Goal: Task Accomplishment & Management: Complete application form

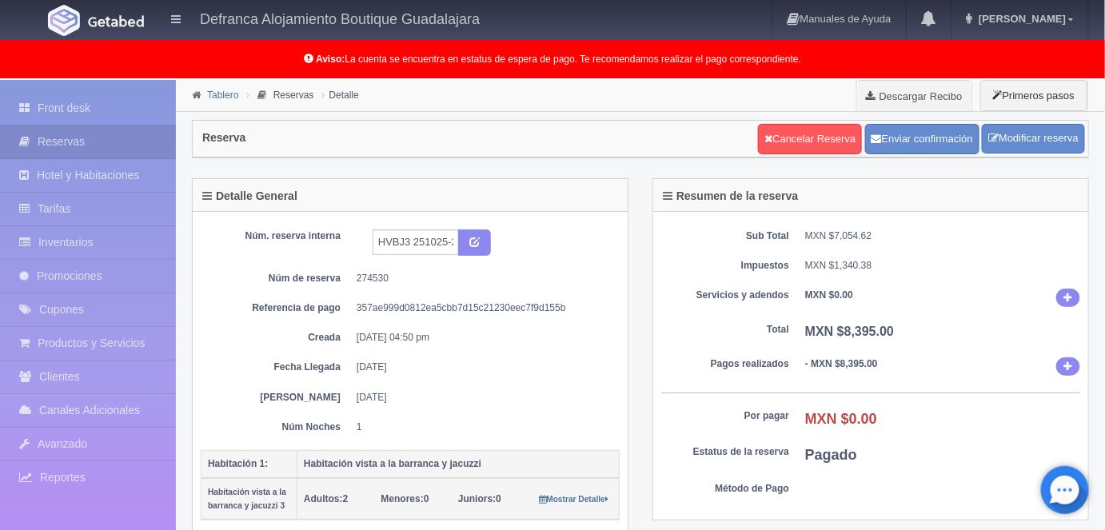
click at [223, 96] on link "Tablero" at bounding box center [222, 95] width 31 height 11
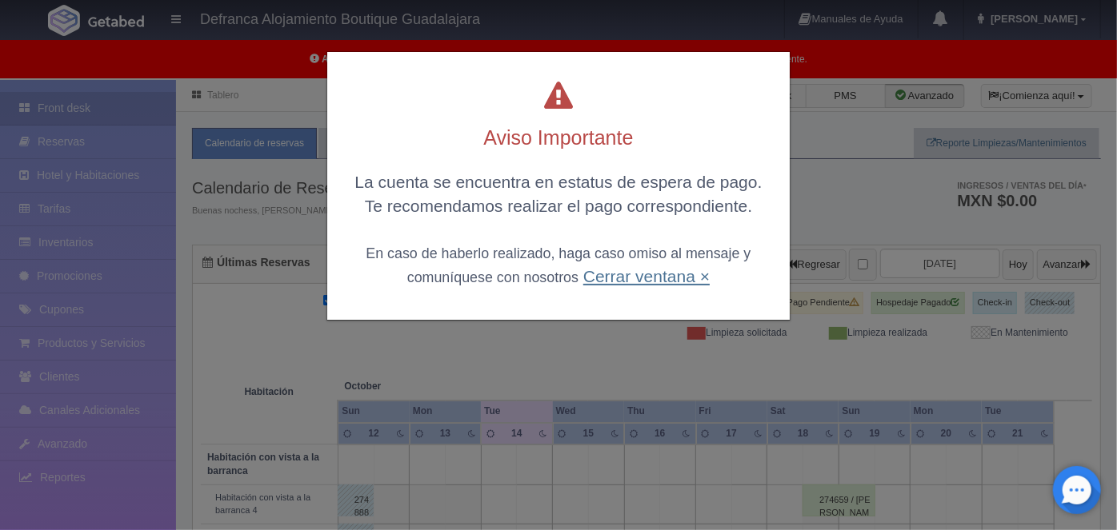
click at [648, 277] on link "Cerrar ventana ×" at bounding box center [646, 276] width 126 height 18
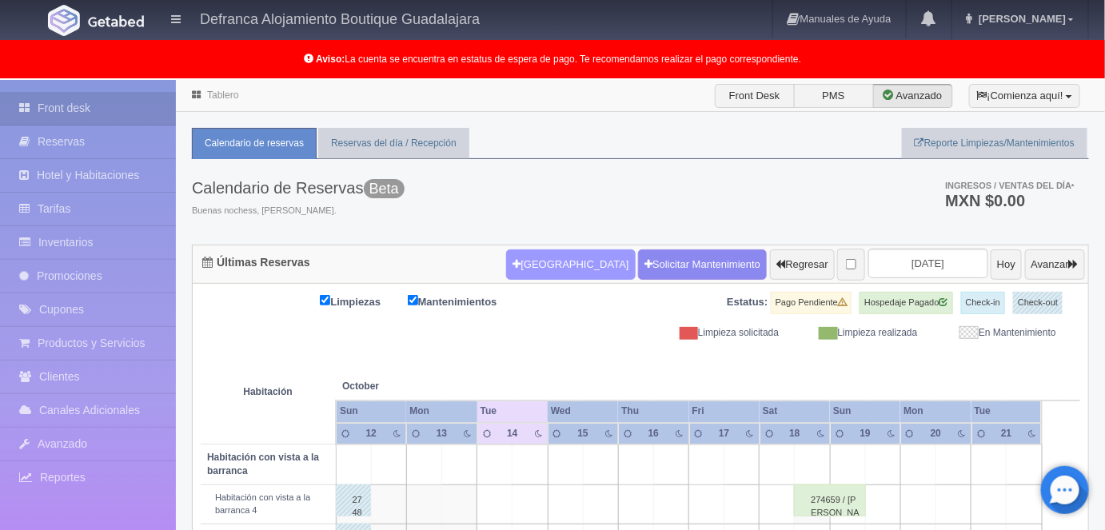
click at [536, 264] on button "Nueva Reserva" at bounding box center [570, 265] width 129 height 30
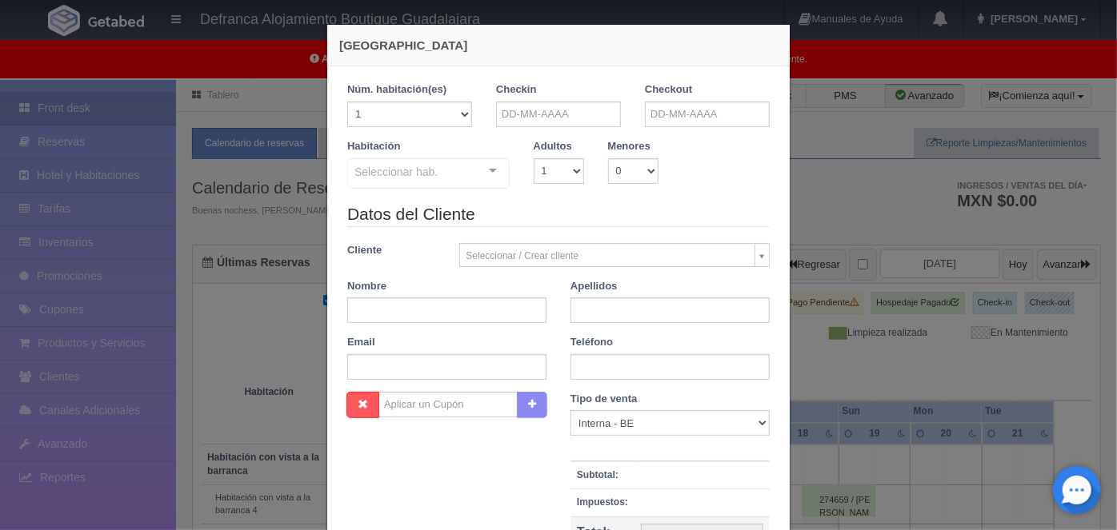
checkbox input "false"
click at [510, 112] on input "text" at bounding box center [558, 115] width 125 height 26
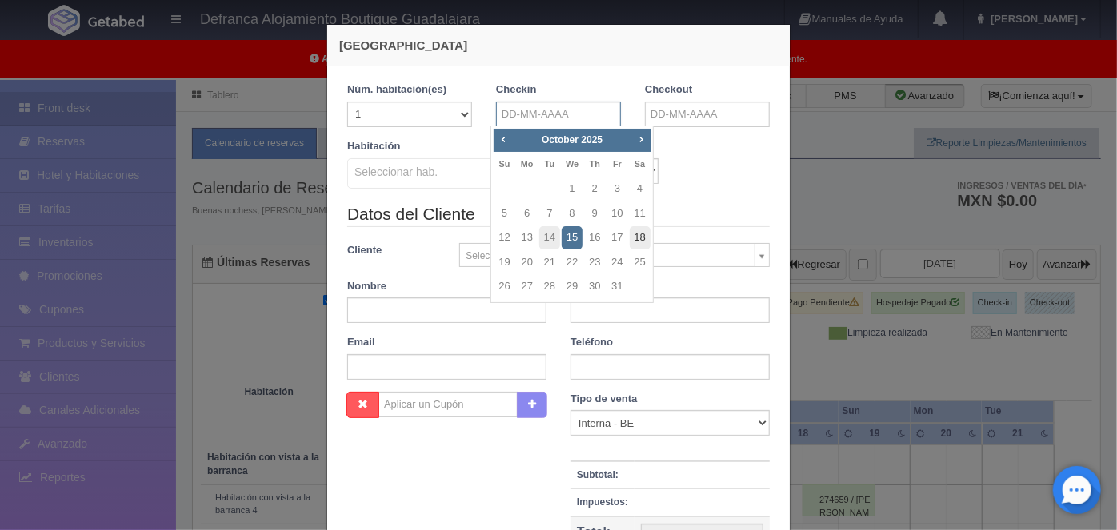
click at [641, 237] on link "18" at bounding box center [639, 237] width 21 height 23
type input "18-10-2025"
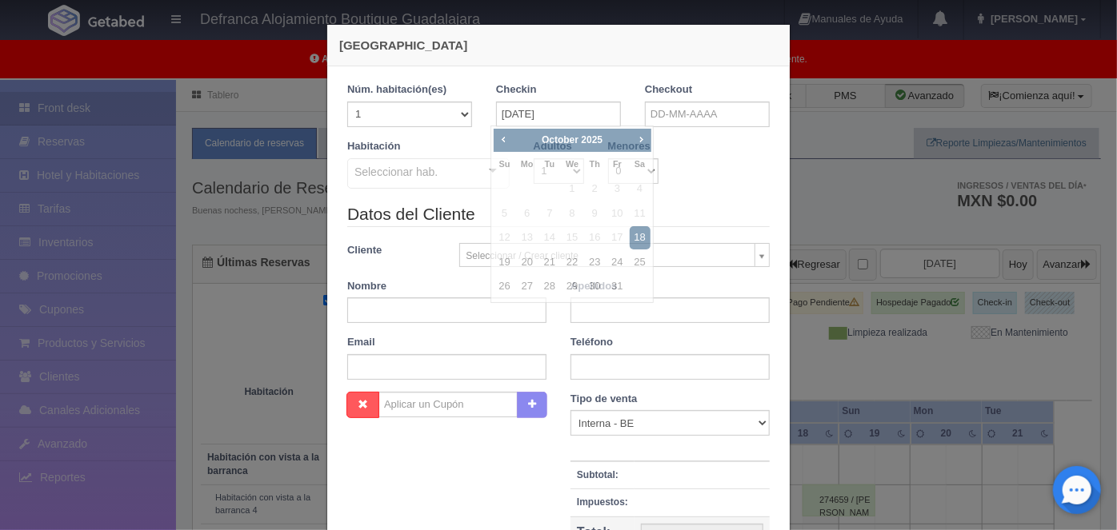
checkbox input "false"
click at [652, 111] on input "text" at bounding box center [707, 115] width 125 height 26
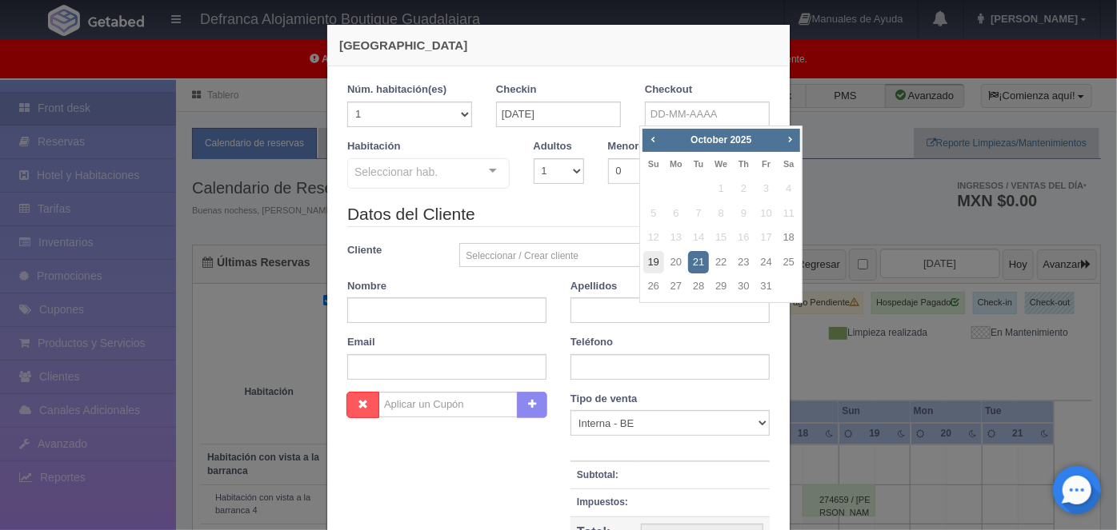
click at [654, 264] on link "19" at bounding box center [653, 262] width 21 height 23
type input "19-10-2025"
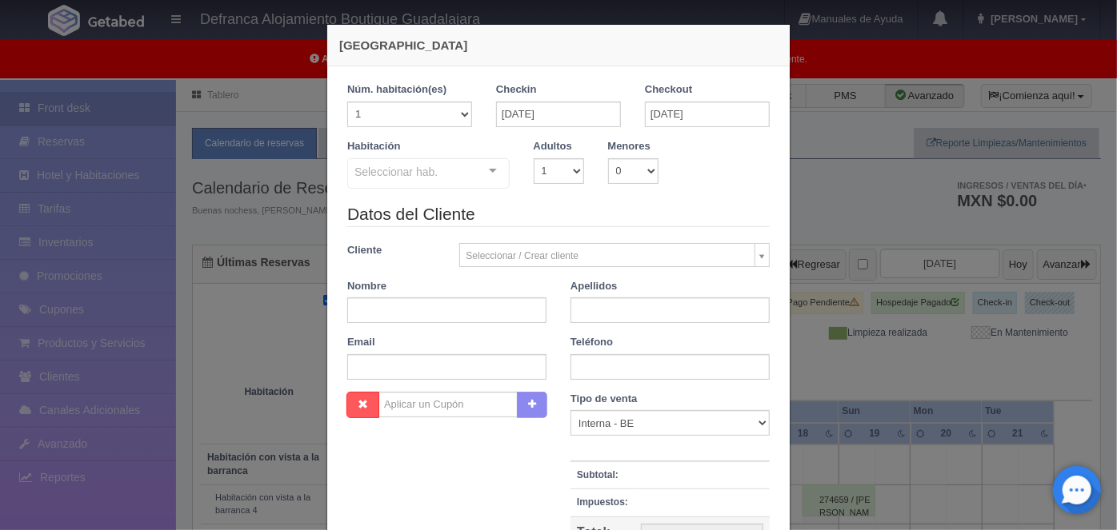
checkbox input "false"
click at [573, 168] on select "1 2 3 4 5 6 7 8 9 10" at bounding box center [558, 171] width 50 height 26
select select "2"
click at [533, 158] on select "1 2 3 4 5 6 7 8 9 10" at bounding box center [558, 171] width 50 height 26
click at [489, 171] on div at bounding box center [493, 171] width 32 height 24
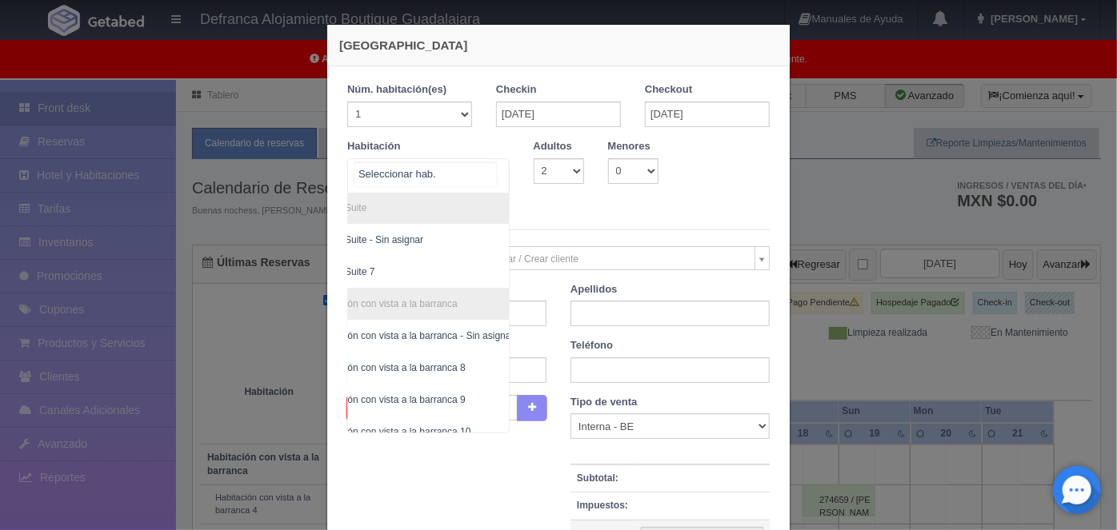
scroll to position [194, 40]
click at [424, 366] on span "Habitación con vista a la barranca 8" at bounding box center [394, 367] width 153 height 11
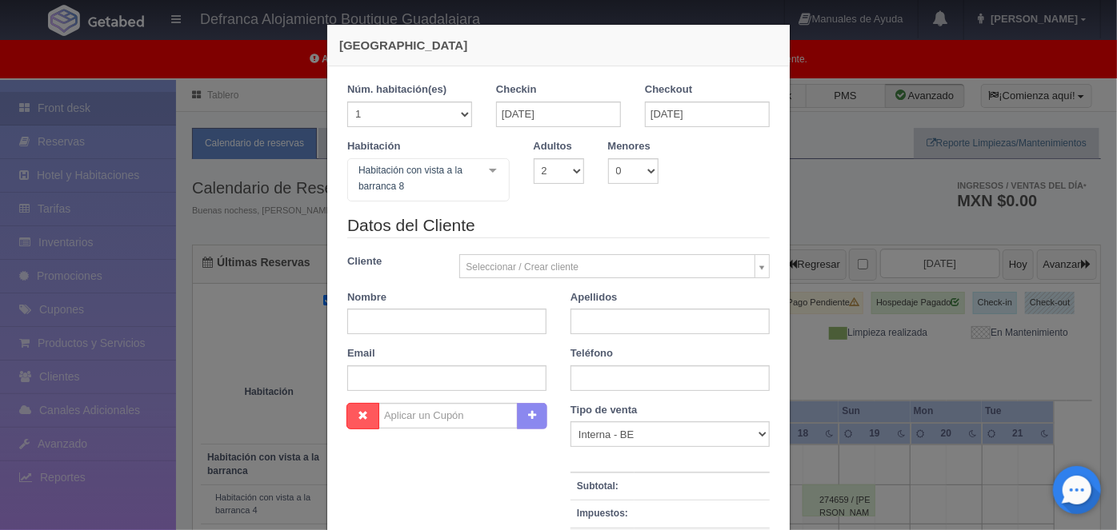
checkbox input "false"
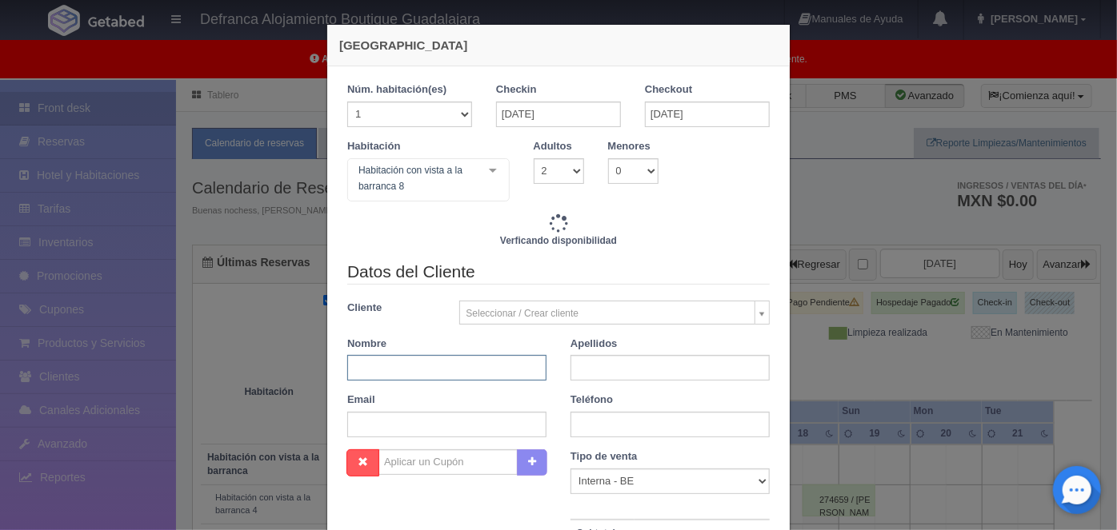
click at [366, 365] on input "text" at bounding box center [446, 368] width 199 height 26
type input "7645.00"
checkbox input "false"
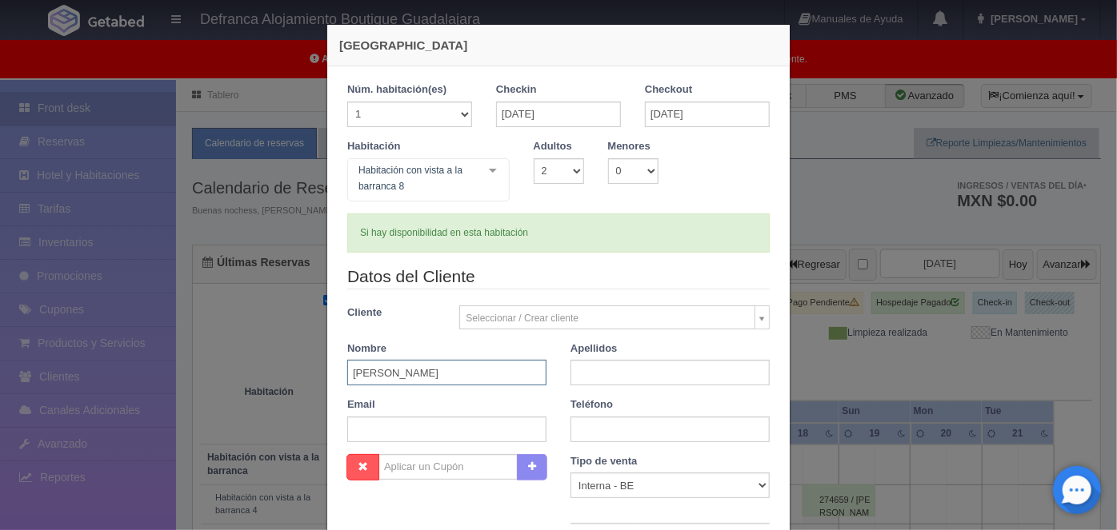
type input "KARLA"
click at [581, 374] on input "text" at bounding box center [669, 373] width 199 height 26
type input "H"
type input "JIMENEZ"
click at [577, 432] on input "text" at bounding box center [669, 430] width 199 height 26
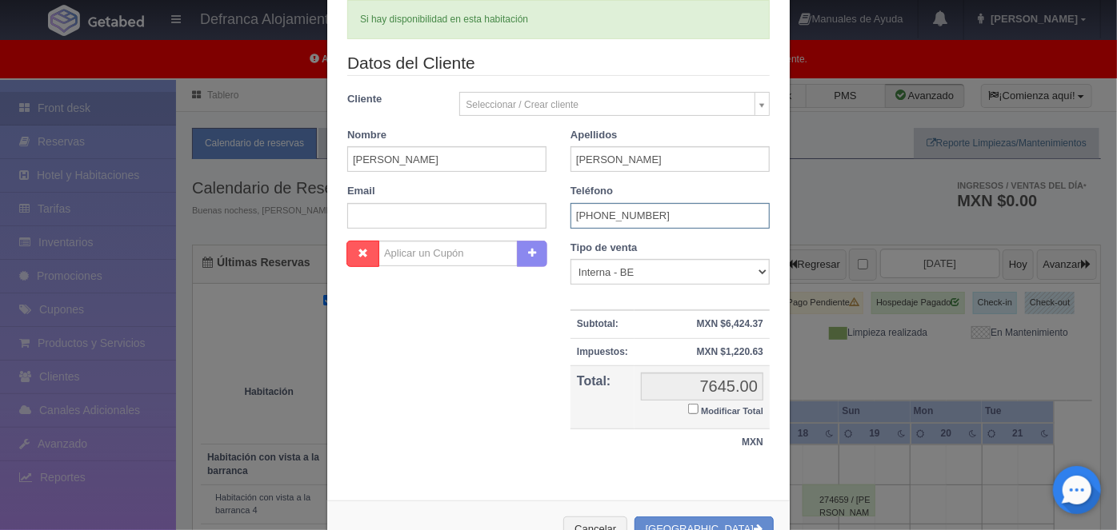
scroll to position [263, 0]
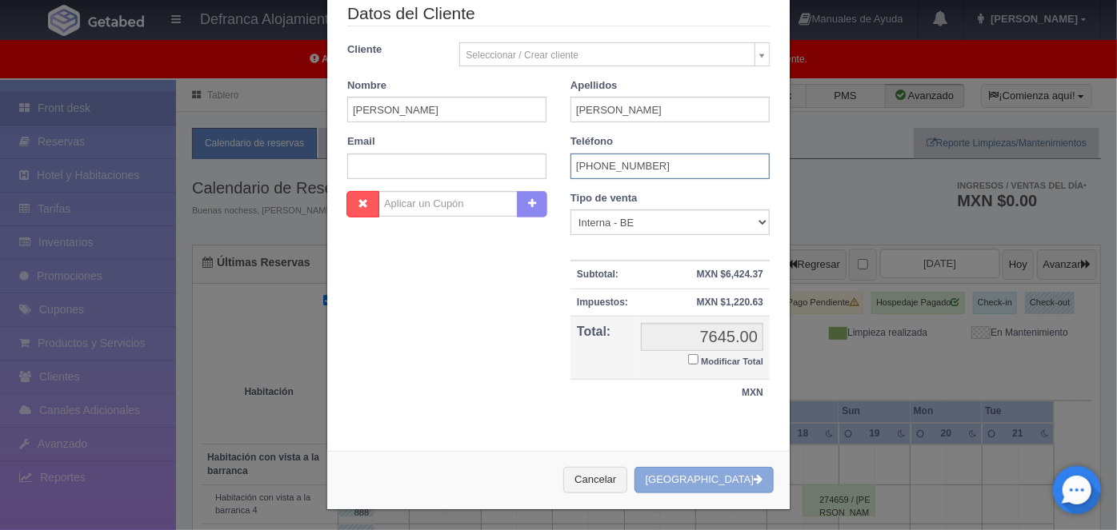
type input "3322-51-9109"
click at [716, 477] on button "[GEOGRAPHIC_DATA]" at bounding box center [703, 480] width 139 height 26
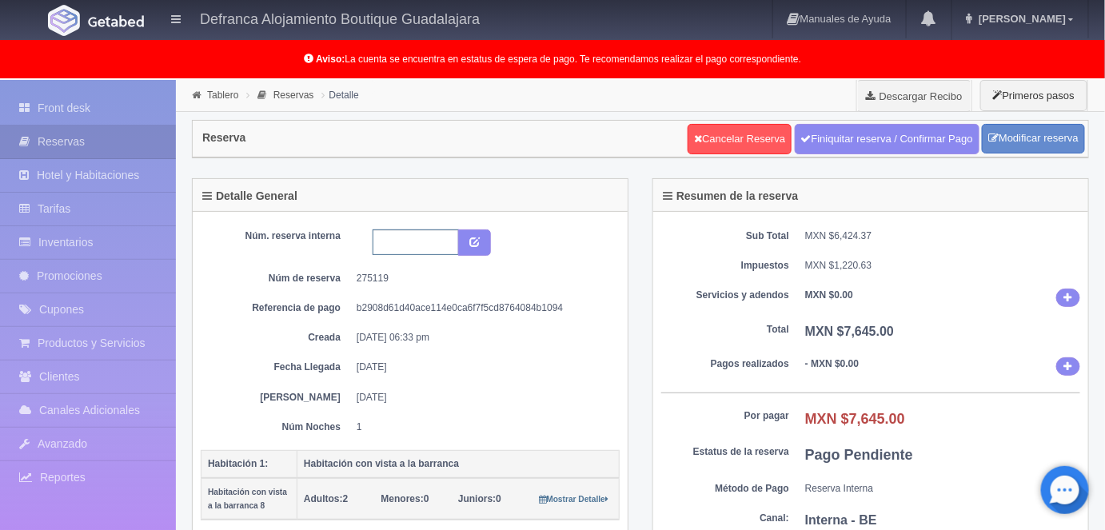
click at [392, 245] on input "text" at bounding box center [416, 243] width 86 height 26
type input "HVB8 181025 191025"
click at [476, 238] on icon "submit" at bounding box center [474, 241] width 10 height 10
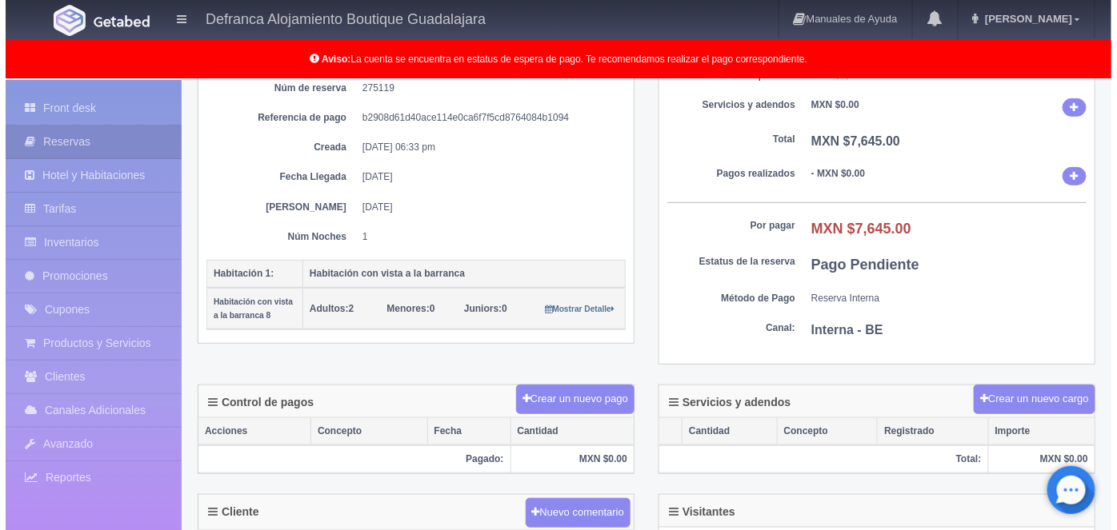
scroll to position [192, 0]
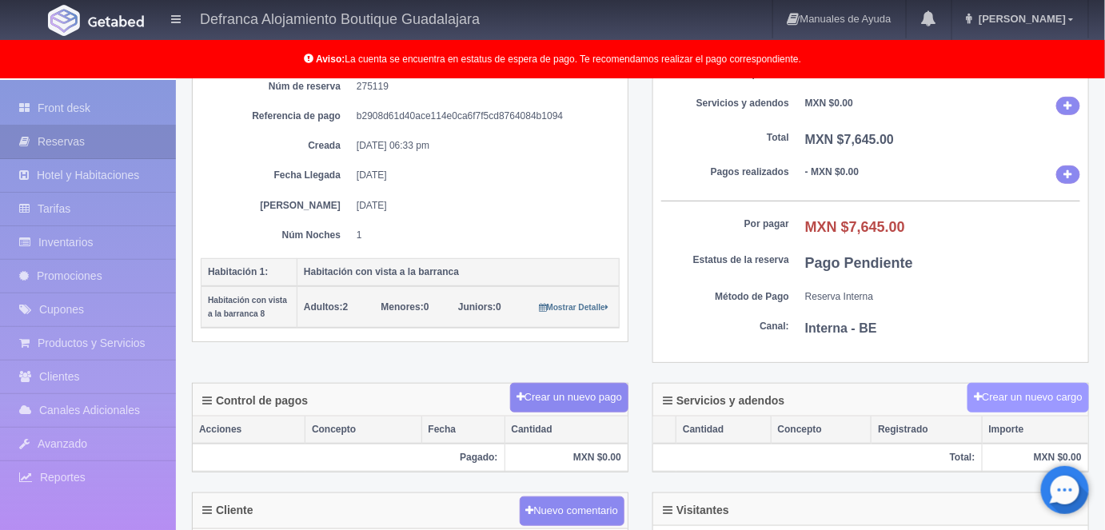
click at [1030, 397] on button "Crear un nuevo cargo" at bounding box center [1029, 398] width 122 height 30
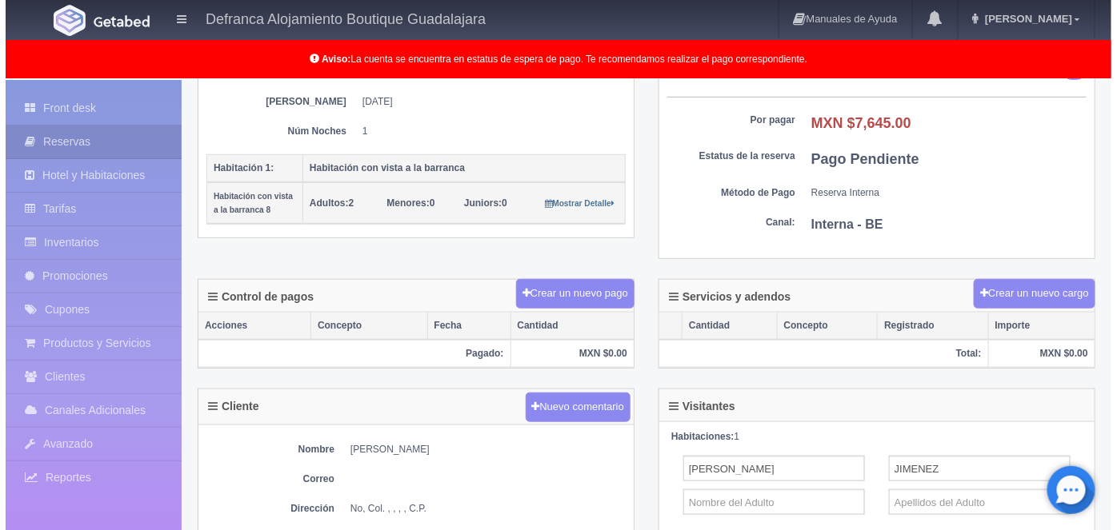
scroll to position [298, 0]
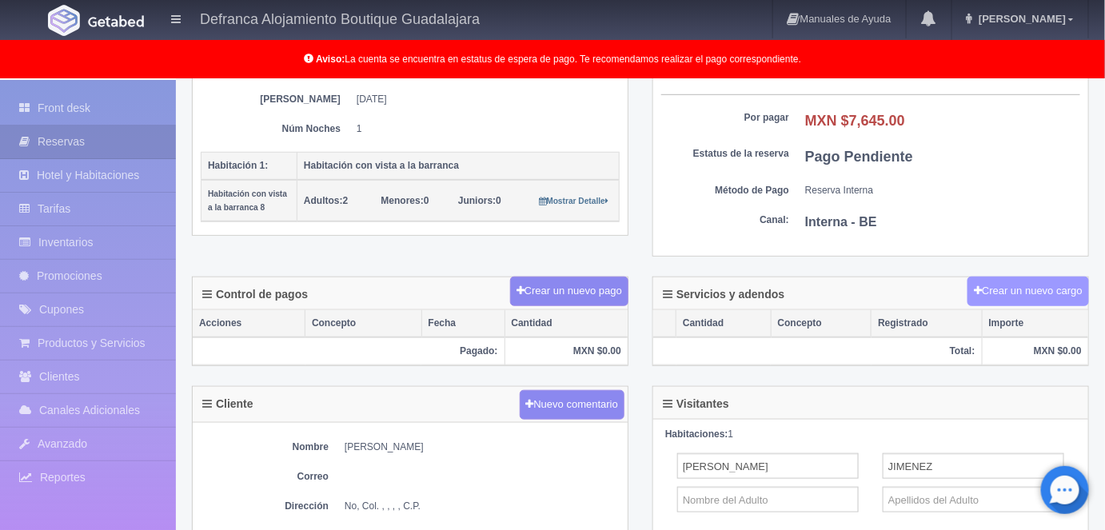
click at [1024, 286] on button "Crear un nuevo cargo" at bounding box center [1029, 292] width 122 height 30
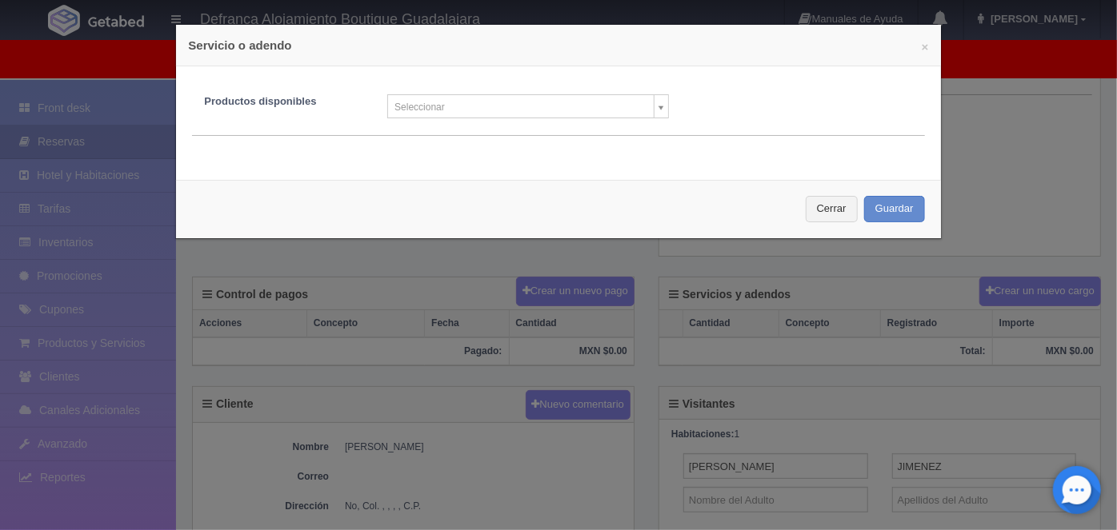
click at [653, 113] on body "Defranca Alojamiento Boutique Guadalajara Manuales de Ayuda Actualizaciones rec…" at bounding box center [558, 295] width 1117 height 1027
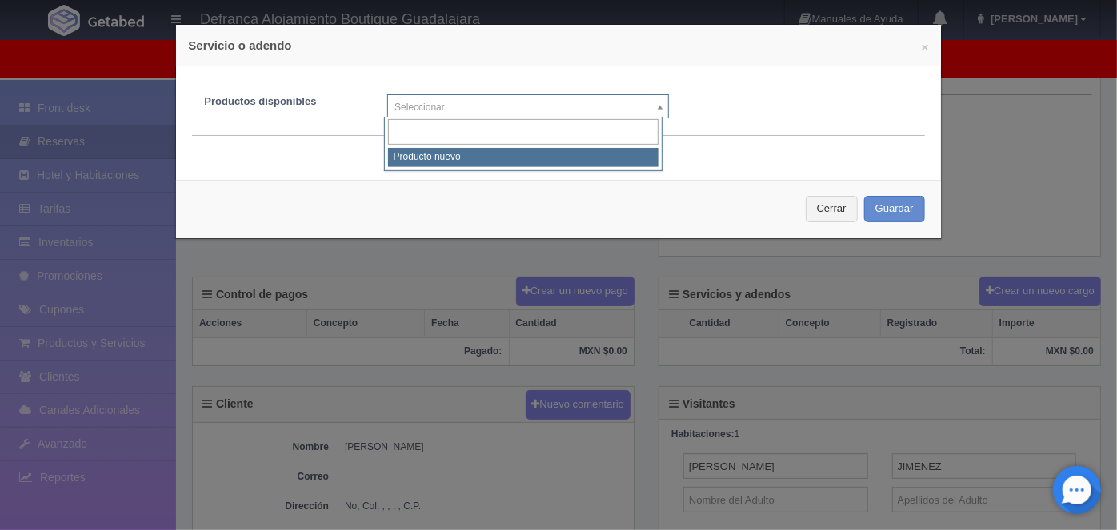
select select "0"
type input "1"
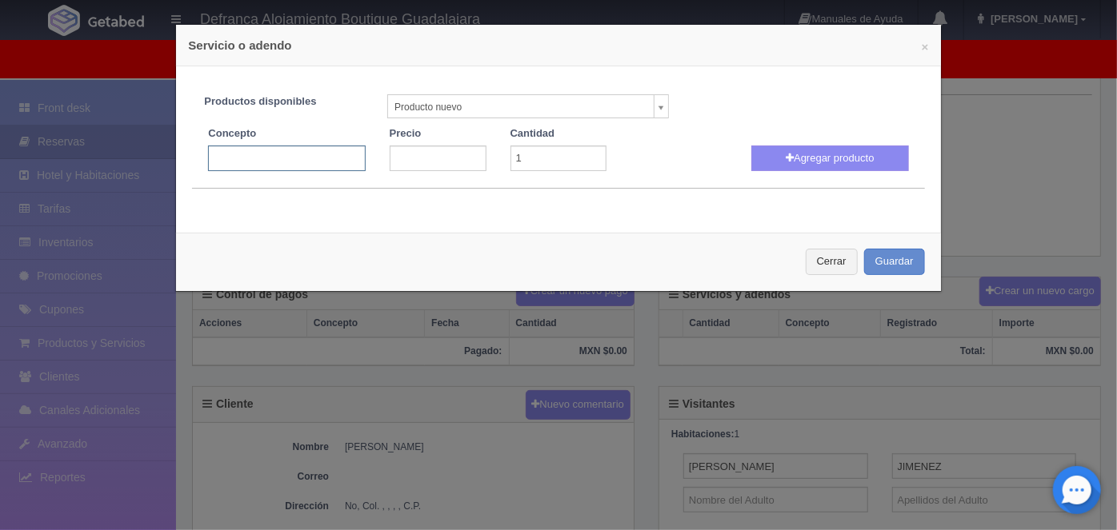
click at [223, 154] on input "text" at bounding box center [286, 159] width 157 height 26
type input "LOCACION ROMANTICA"
click at [414, 155] on input "number" at bounding box center [438, 159] width 97 height 26
type input "2500"
click at [801, 167] on button "Agregar producto" at bounding box center [829, 159] width 157 height 26
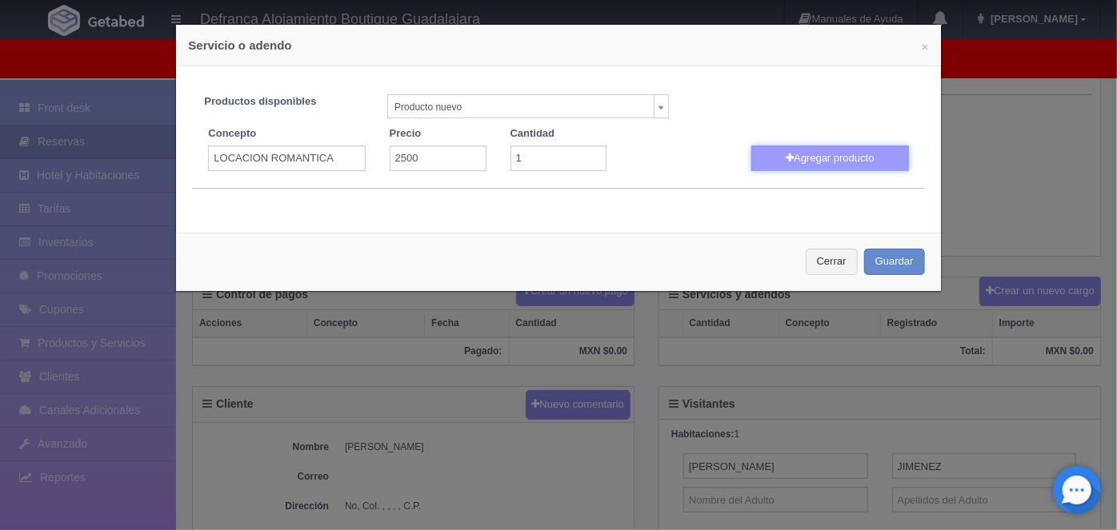
select select
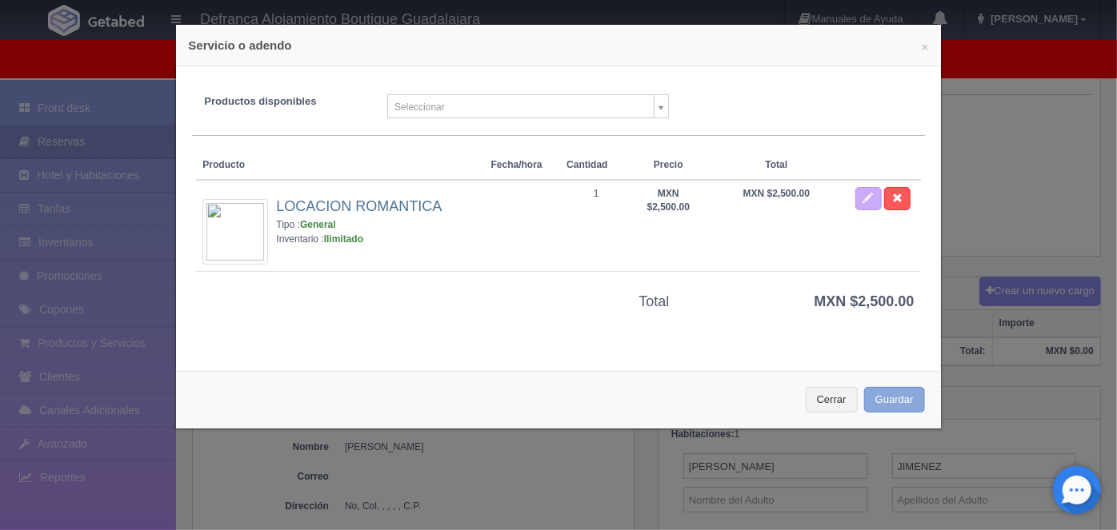
click at [877, 394] on button "Guardar" at bounding box center [894, 400] width 61 height 26
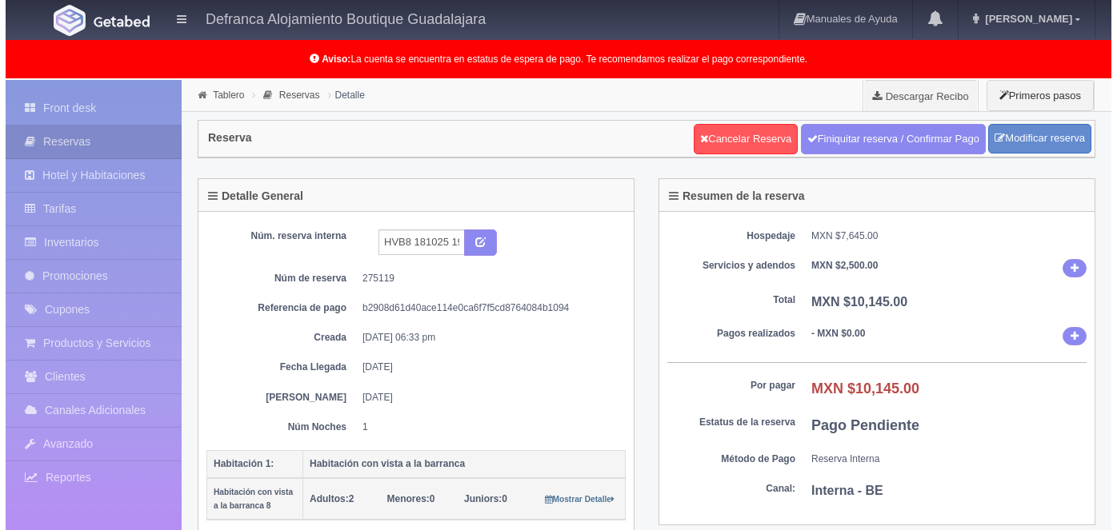
scroll to position [298, 0]
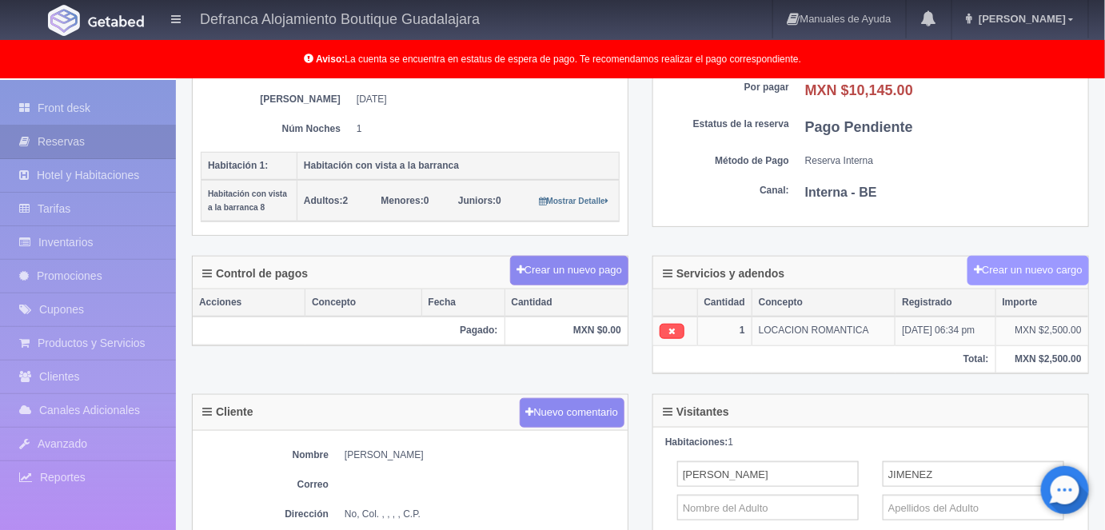
click at [1013, 256] on button "Crear un nuevo cargo" at bounding box center [1029, 271] width 122 height 30
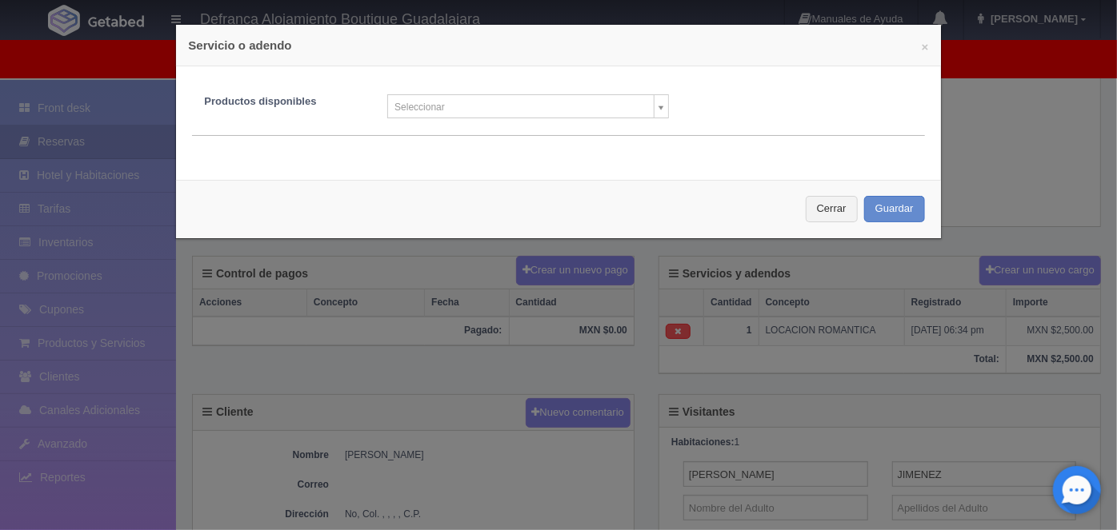
click at [655, 109] on body "Defranca Alojamiento Boutique Guadalajara Manuales de Ayuda Actualizaciones rec…" at bounding box center [558, 298] width 1117 height 1033
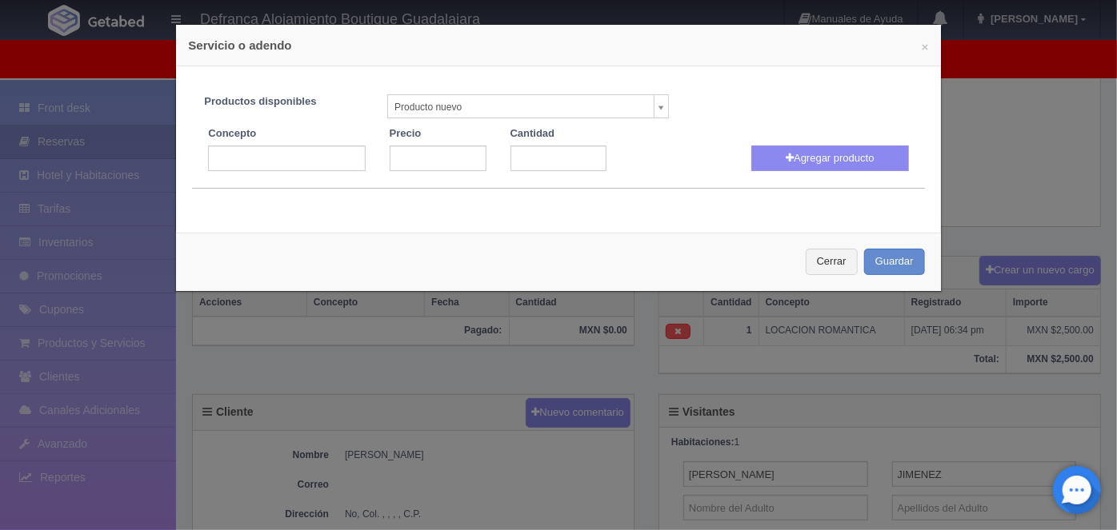
select select "0"
type input "1"
click at [218, 159] on input "text" at bounding box center [286, 159] width 157 height 26
type input "DECORACION ROMANTICA EN HABITACION"
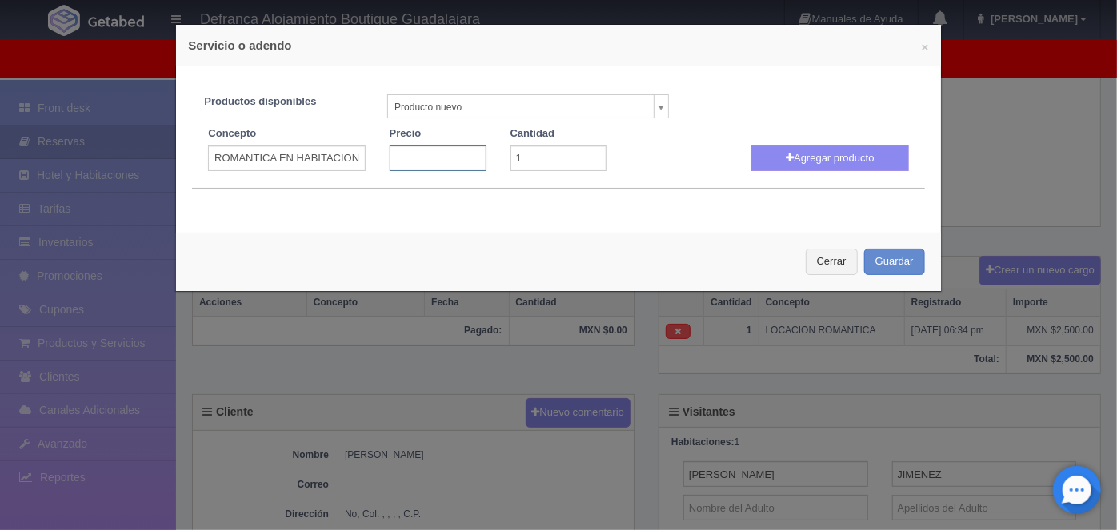
click at [418, 151] on input "number" at bounding box center [438, 159] width 97 height 26
type input "1200"
click at [818, 159] on button "Agregar producto" at bounding box center [829, 159] width 157 height 26
select select
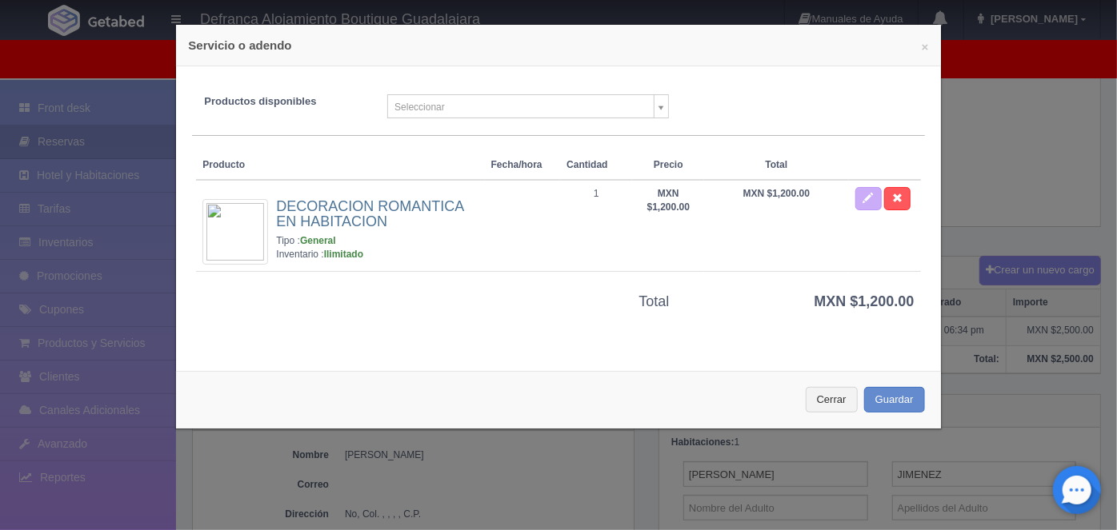
click at [881, 406] on button "Guardar" at bounding box center [894, 400] width 61 height 26
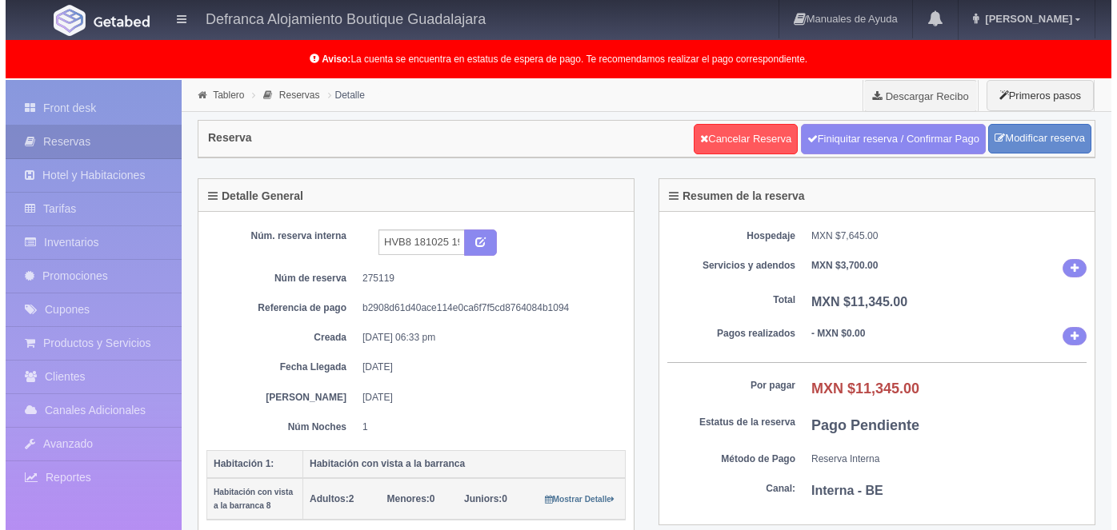
scroll to position [298, 0]
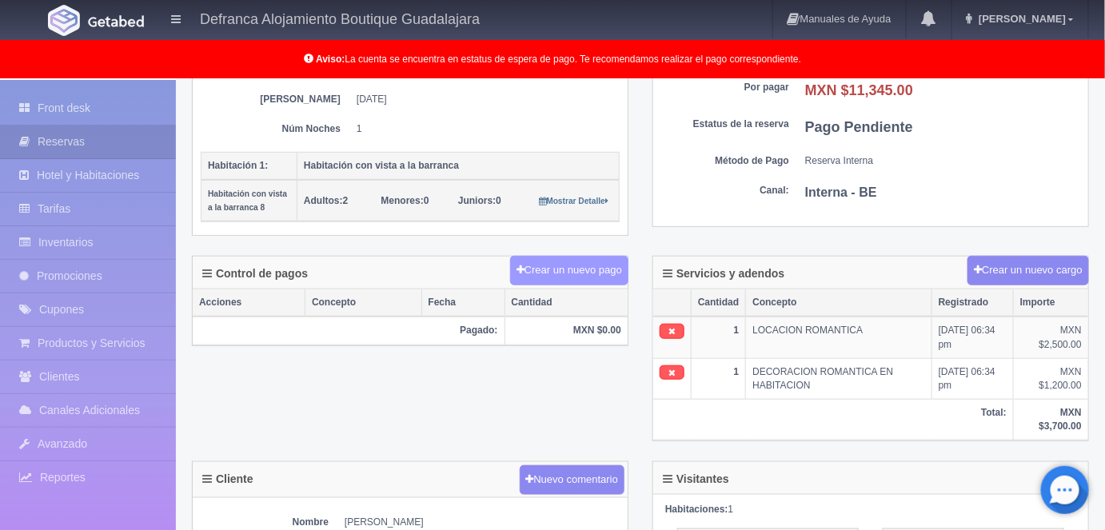
click at [556, 262] on button "Crear un nuevo pago" at bounding box center [569, 271] width 118 height 30
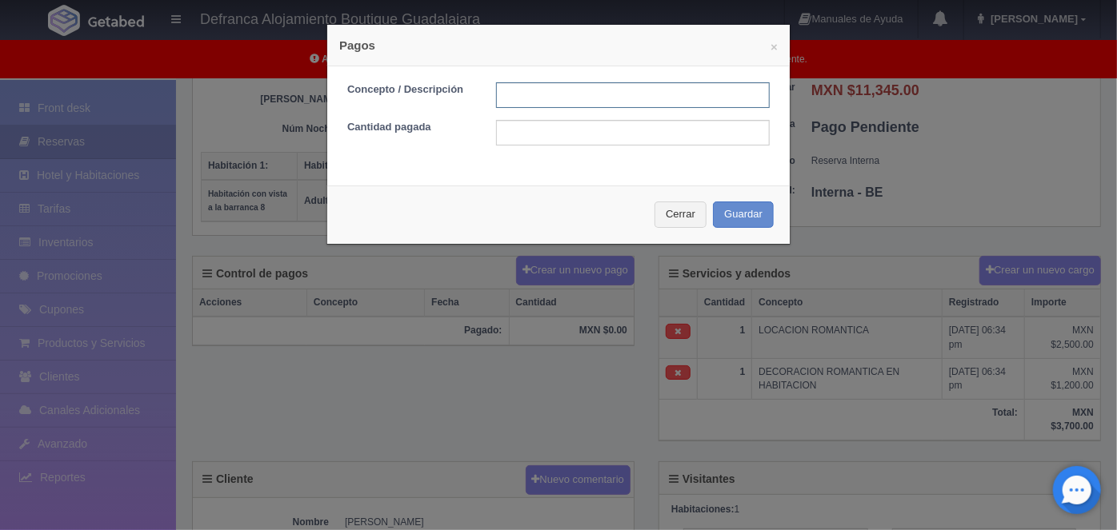
click at [509, 98] on input "text" at bounding box center [633, 95] width 274 height 26
type input "H"
type input "TRANSFERENCIA 14 OCTUBRE 2025"
click at [501, 132] on input "text" at bounding box center [633, 133] width 274 height 26
type input "5673.00"
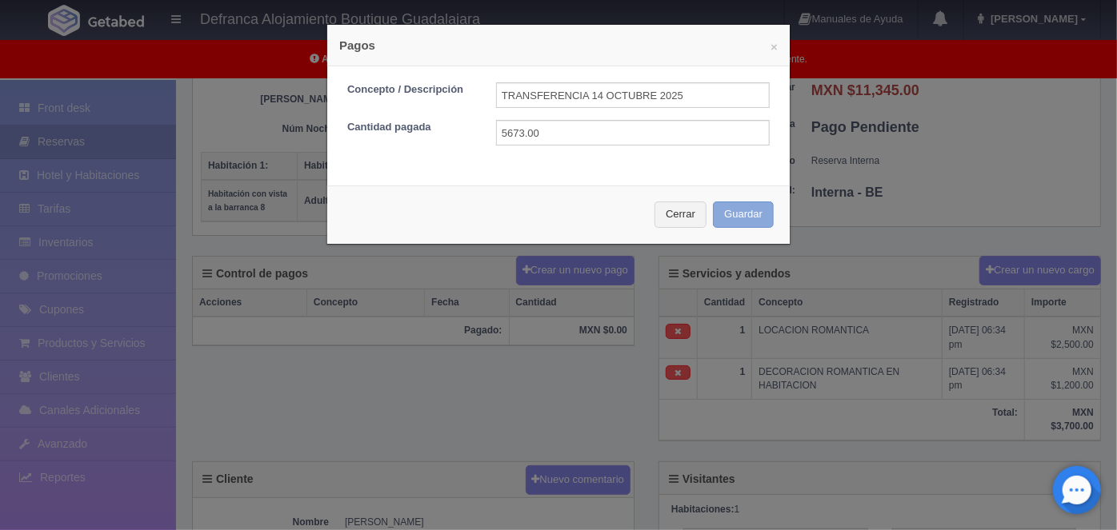
click at [733, 218] on button "Guardar" at bounding box center [743, 215] width 61 height 26
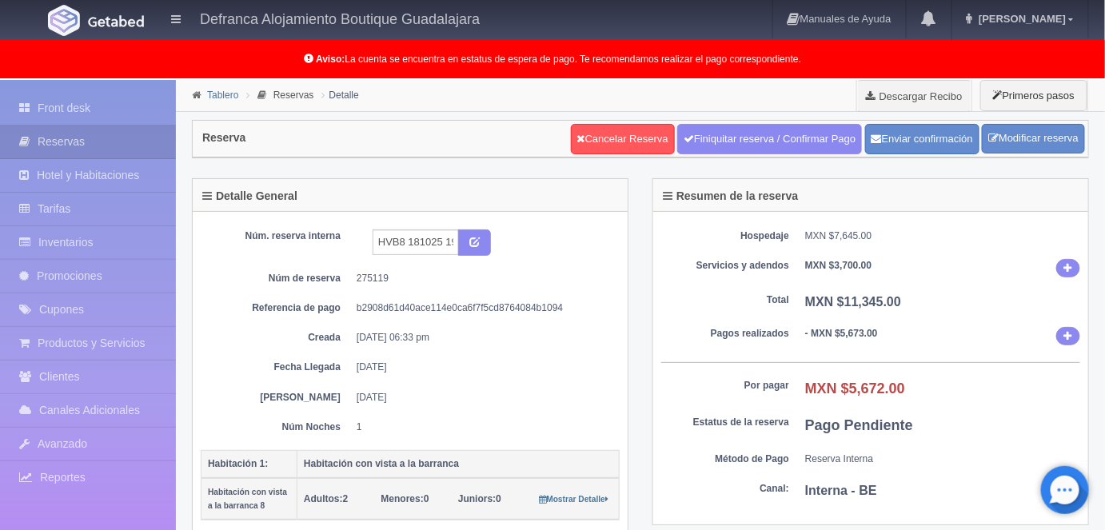
click at [227, 96] on link "Tablero" at bounding box center [222, 95] width 31 height 11
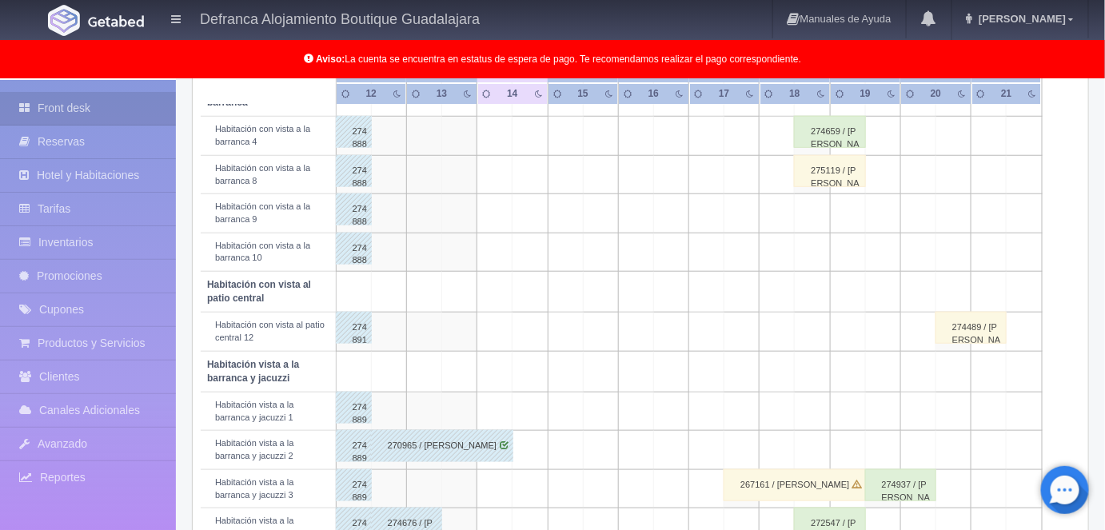
scroll to position [369, 0]
